Goal: Communication & Community: Answer question/provide support

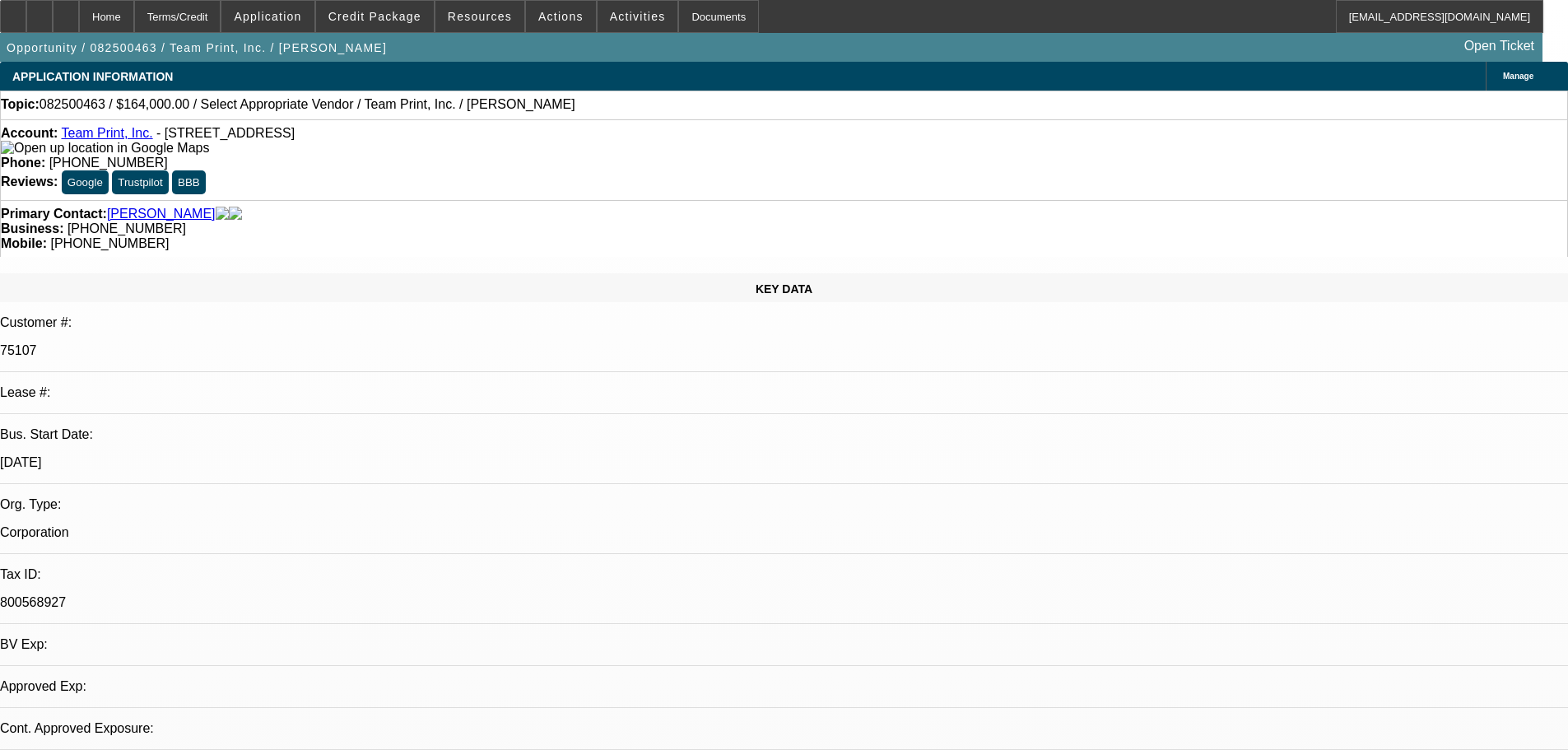
select select "0"
select select "2"
select select "0.1"
select select "1"
select select "2"
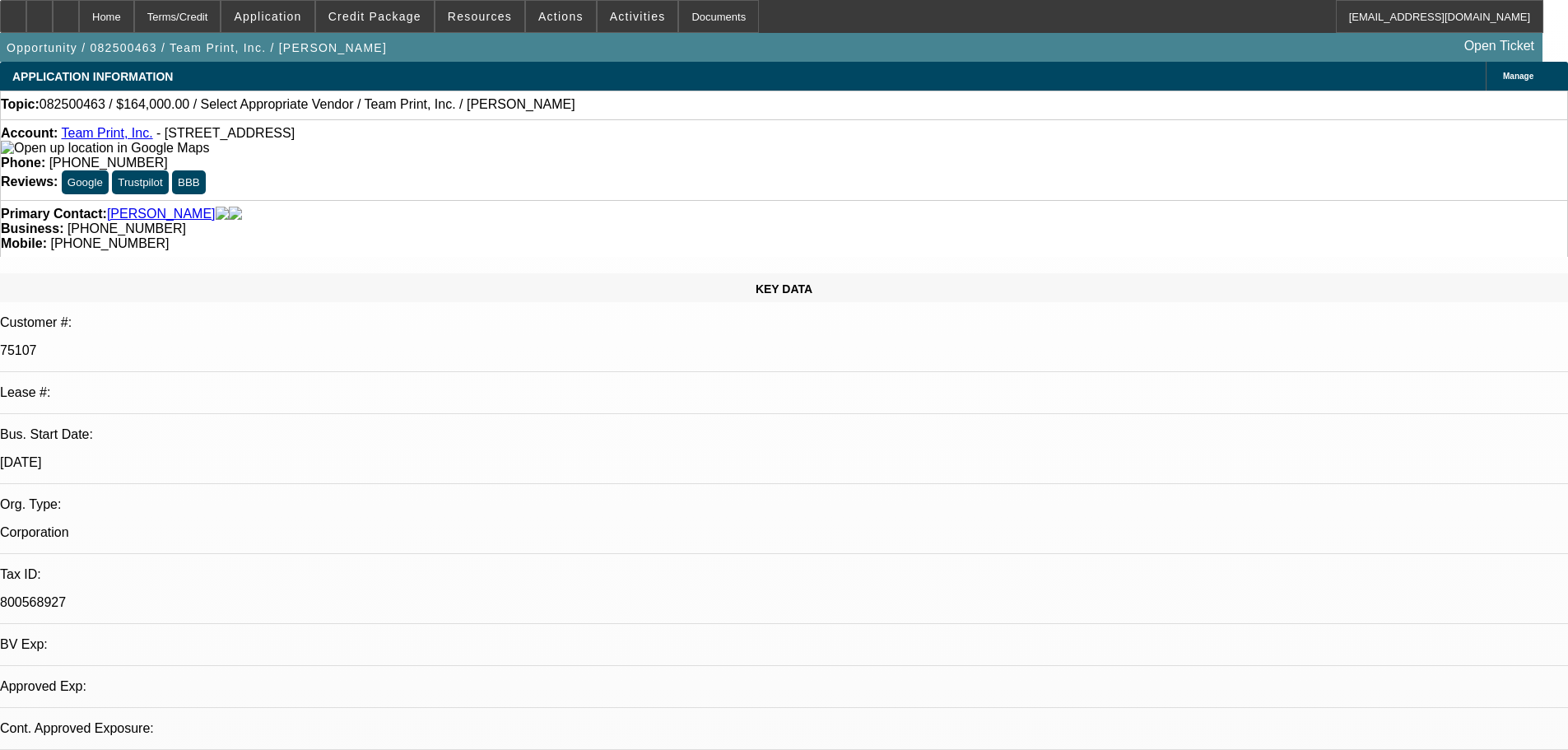
select select "4"
radio input "true"
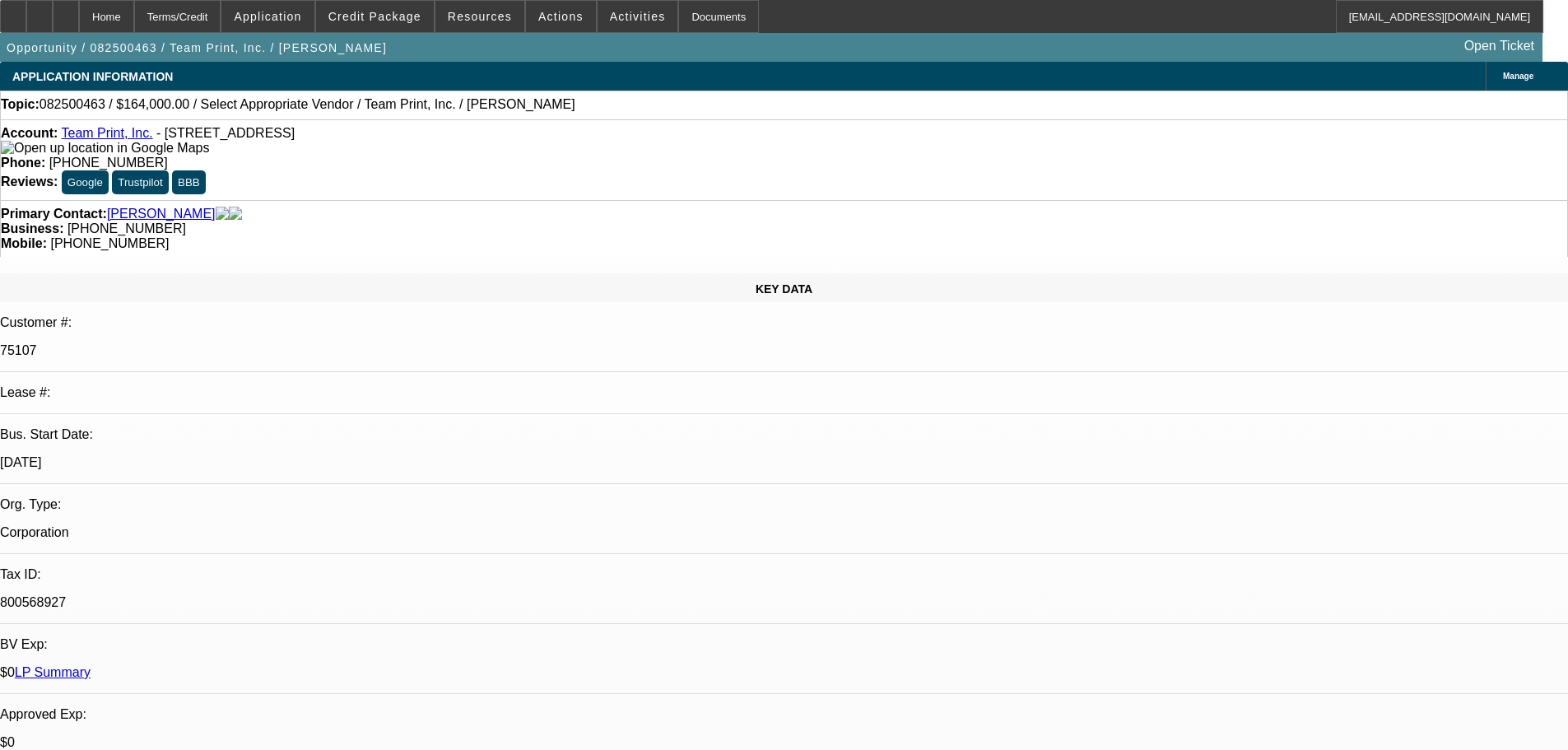
type textarea "DECENT PAYER, ITS A UNIFI SVC DEAL, NO ISSUES FOUND..."
radio input "false"
radio input "true"
select select "0"
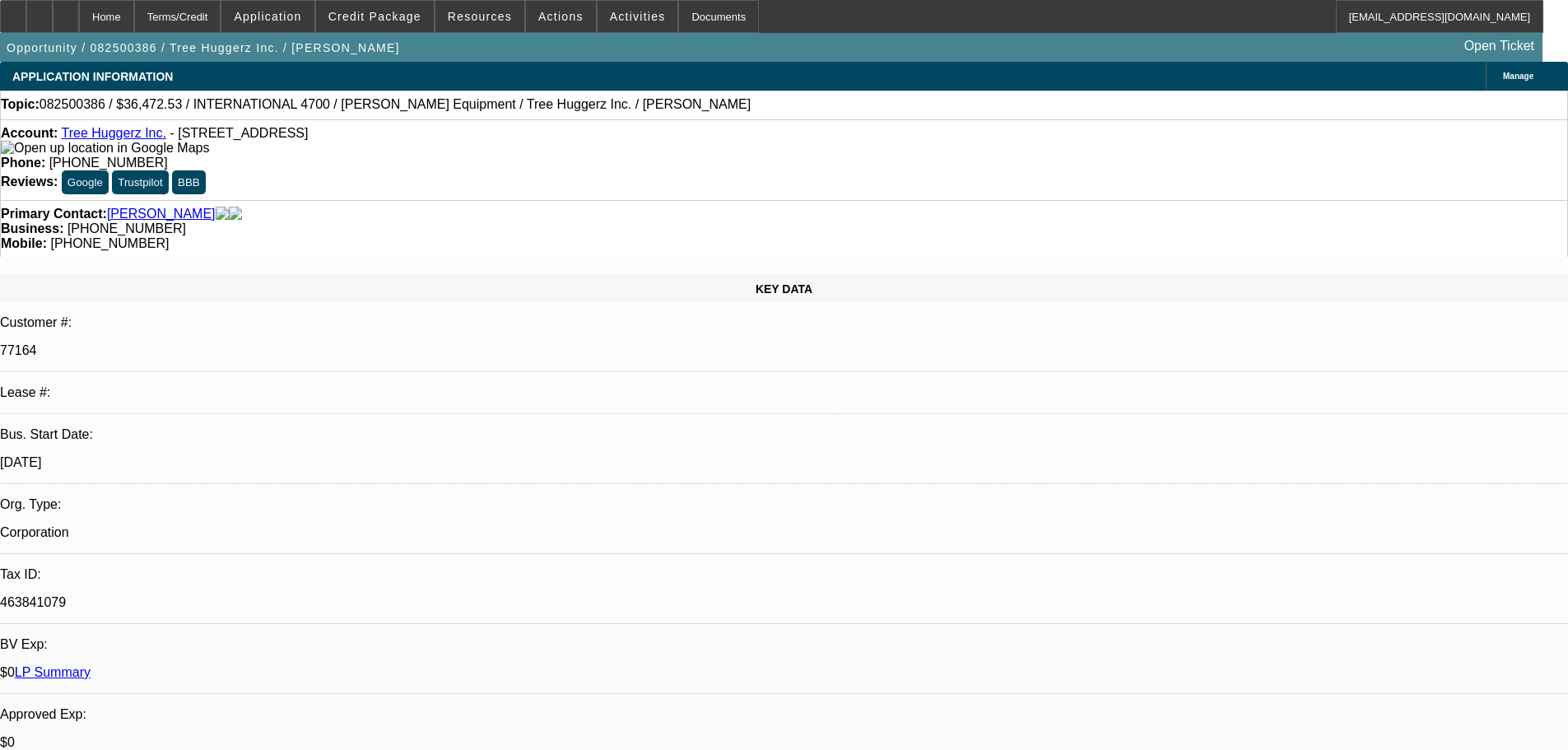
select select "0"
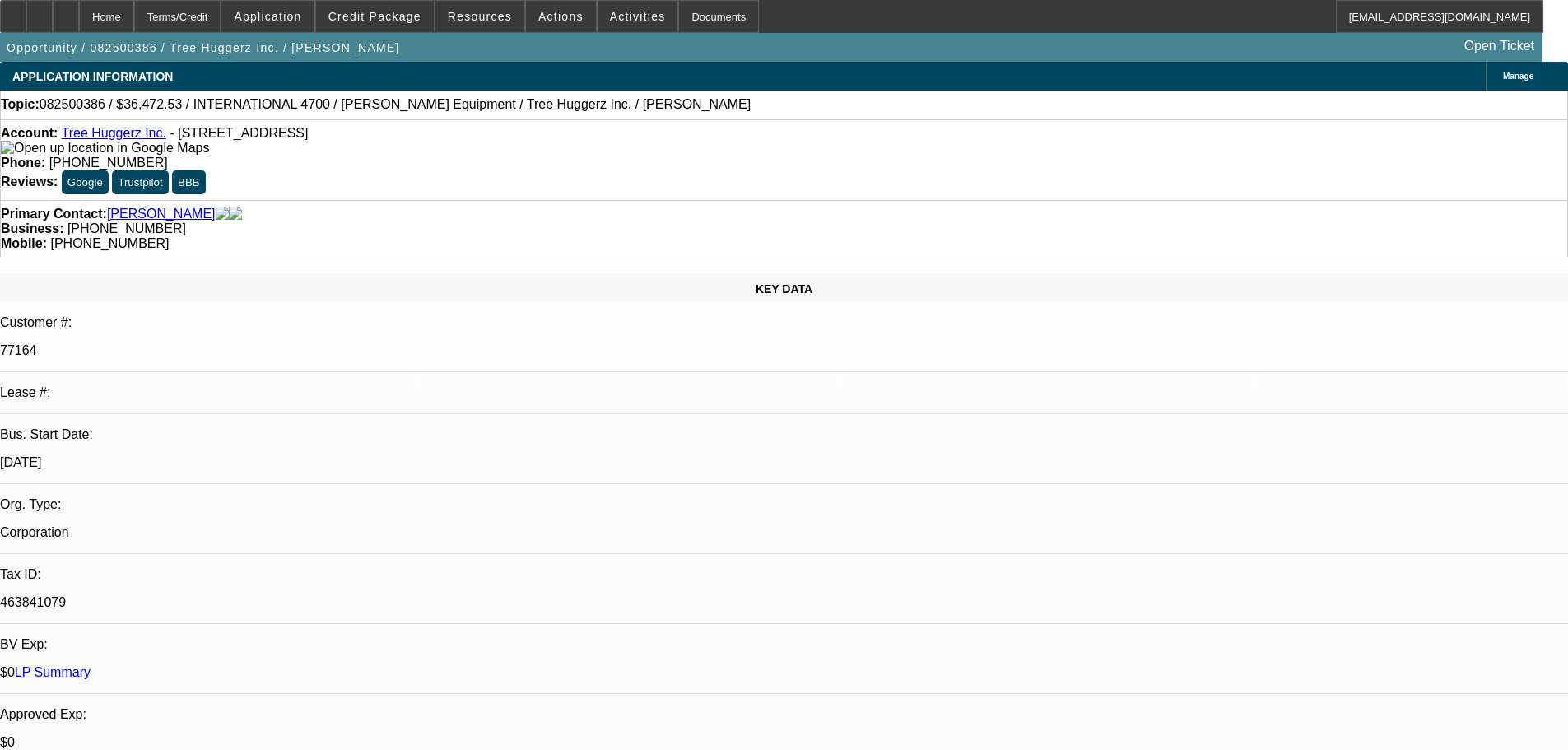
select select "0"
select select "1"
select select "6"
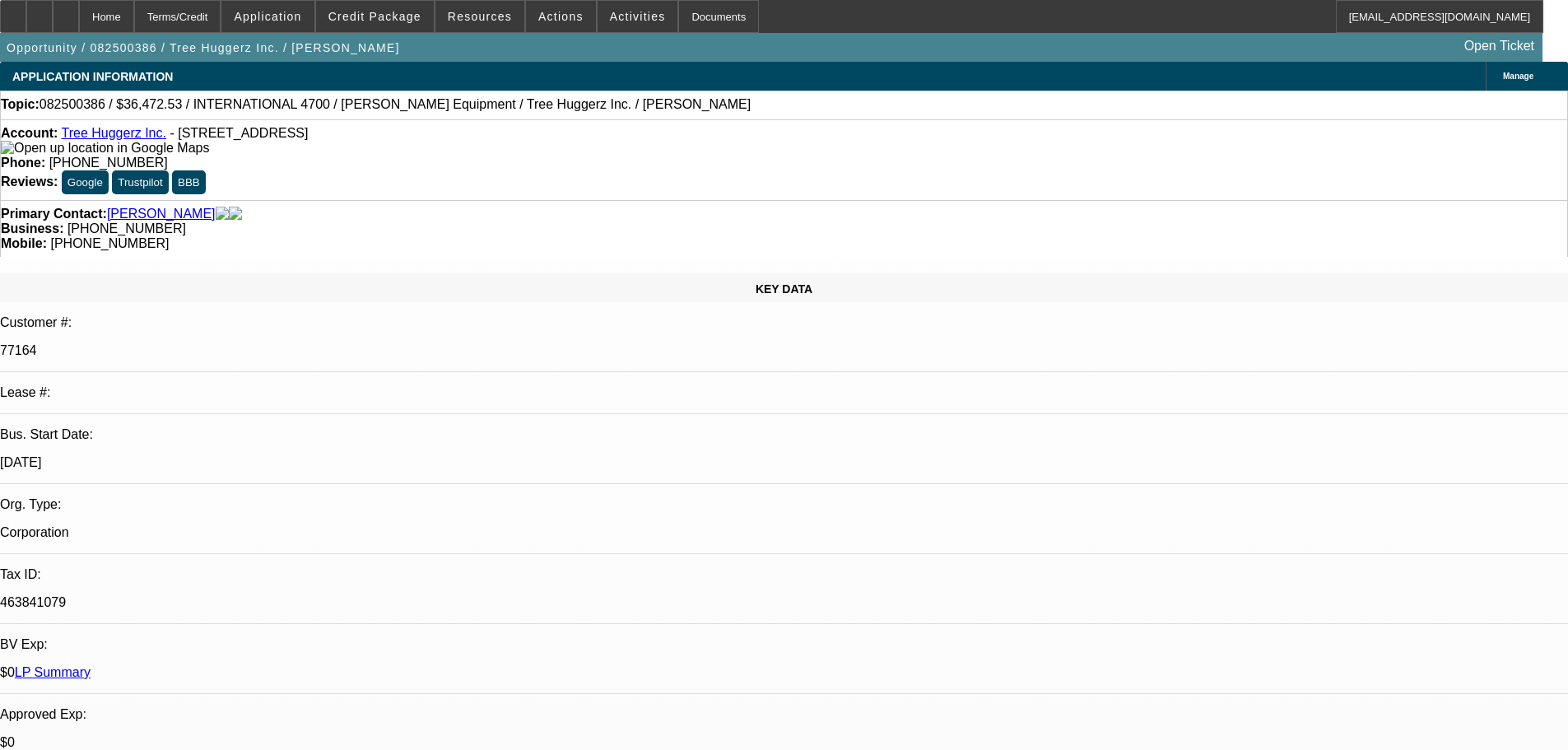
select select "1"
select select "6"
select select "1"
select select "6"
select select "1"
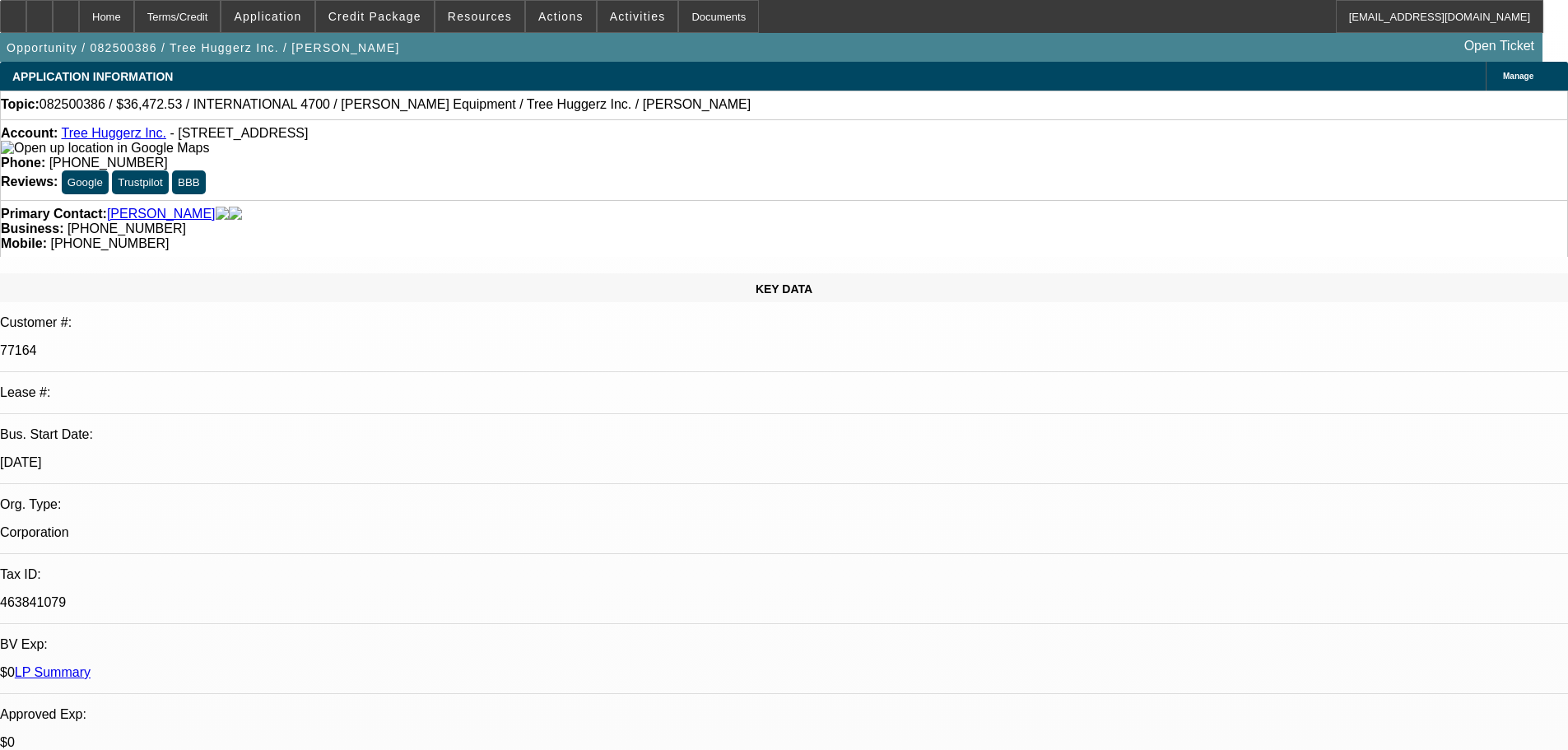
select select "1"
radio input "true"
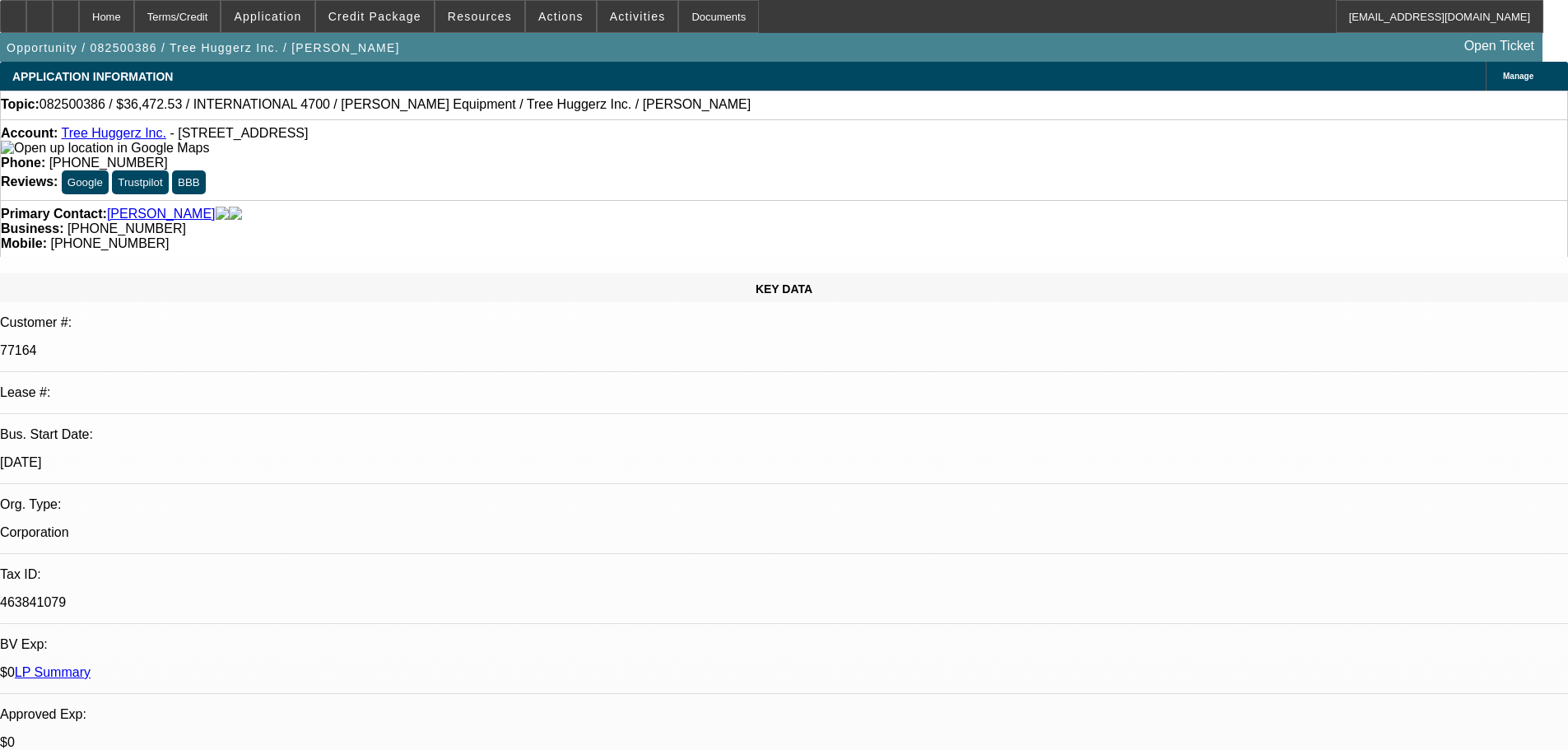
type textarea "a"
type textarea "ALL 5 DEALS HAVE BEEN EITHER SOLD/DISCOUNTED, CUSTOMER PAID A FEW FINBUY PAYMEN…"
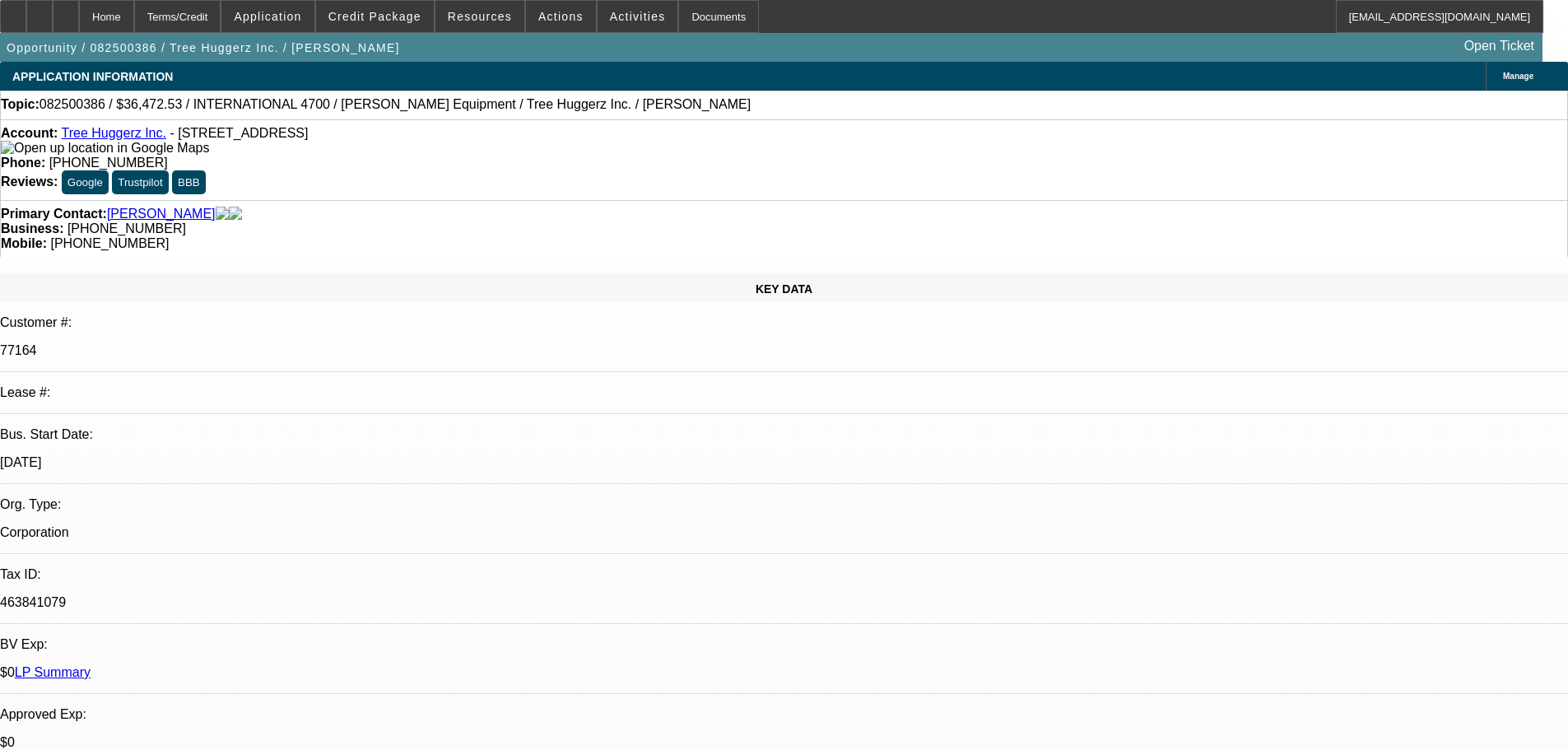
radio input "false"
radio input "true"
